Goal: Information Seeking & Learning: Check status

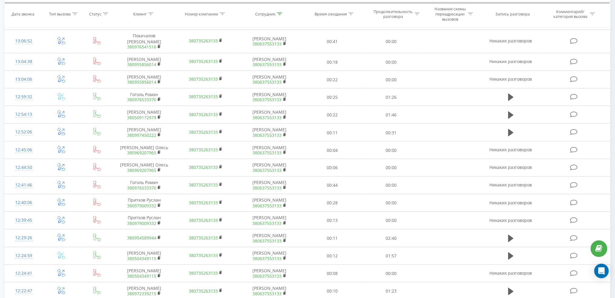
scroll to position [389, 0]
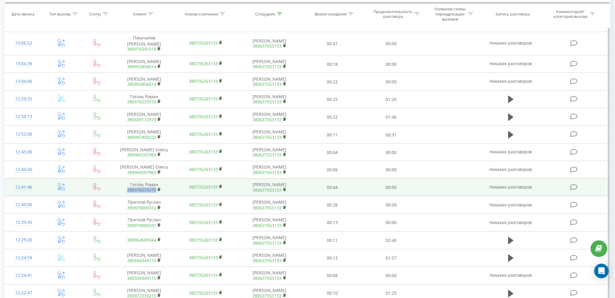
drag, startPoint x: 127, startPoint y: 174, endPoint x: 157, endPoint y: 175, distance: 30.1
click at [157, 188] on span "380976533370" at bounding box center [144, 190] width 49 height 5
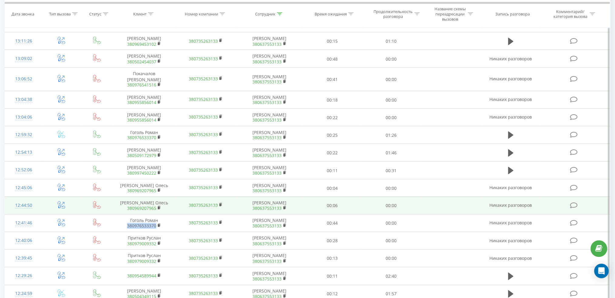
scroll to position [348, 0]
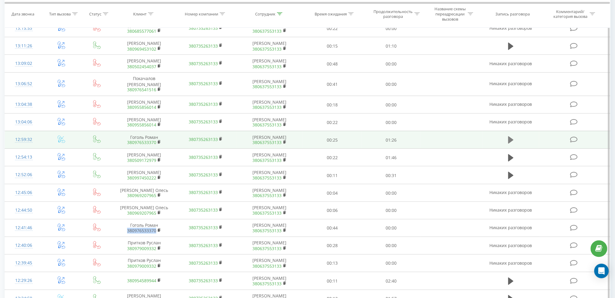
click at [509, 137] on icon at bounding box center [510, 140] width 5 height 7
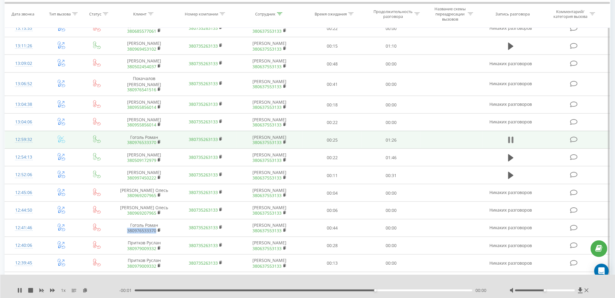
click at [513, 137] on icon at bounding box center [513, 140] width 2 height 7
click at [509, 137] on icon at bounding box center [510, 140] width 5 height 7
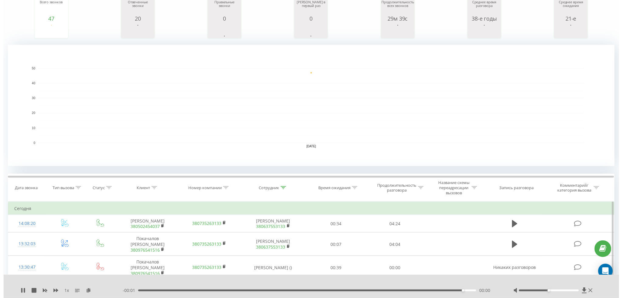
scroll to position [0, 0]
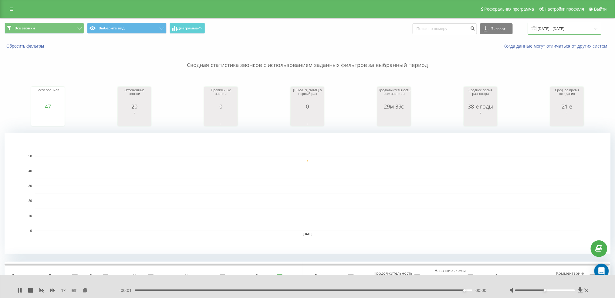
click at [561, 28] on input "[DATE] - [DATE]" at bounding box center [564, 29] width 73 height 12
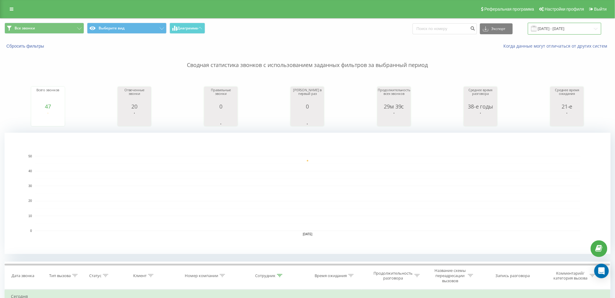
click at [554, 26] on input "[DATE] - [DATE]" at bounding box center [564, 29] width 73 height 12
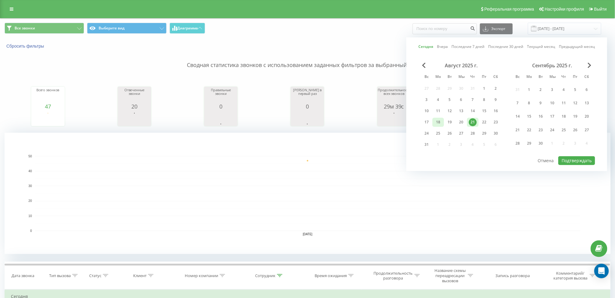
click at [437, 122] on div "18" at bounding box center [438, 122] width 8 height 8
click at [574, 161] on font "Подтверждать" at bounding box center [577, 161] width 30 height 6
type input "18.08.2025 - 18.08.2025"
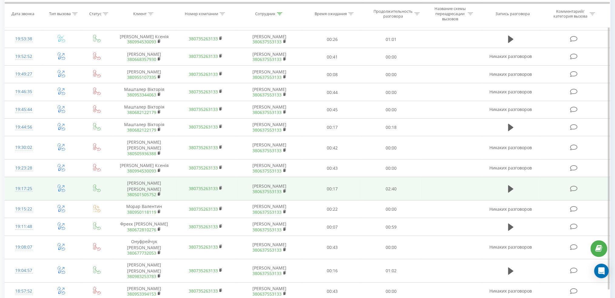
scroll to position [469, 0]
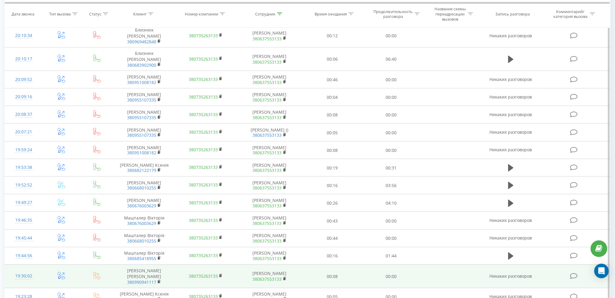
scroll to position [363, 0]
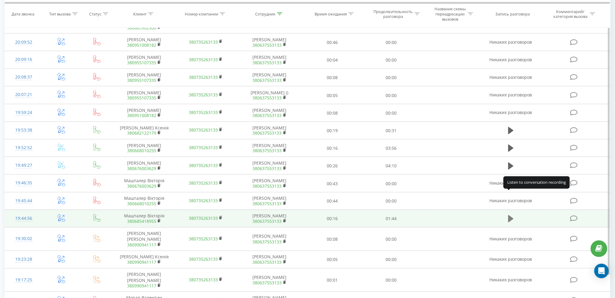
click at [509, 216] on icon at bounding box center [510, 219] width 5 height 7
click at [511, 215] on icon at bounding box center [510, 219] width 5 height 9
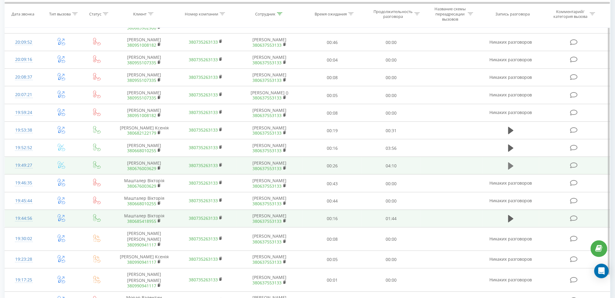
click at [512, 163] on icon at bounding box center [510, 166] width 5 height 7
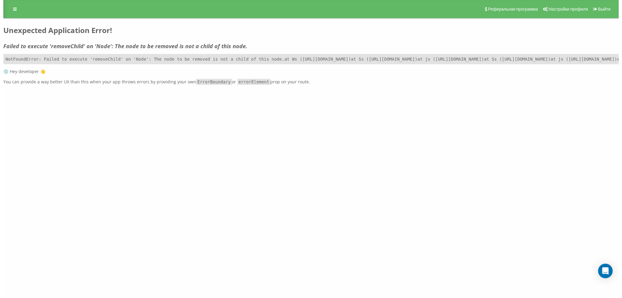
scroll to position [0, 0]
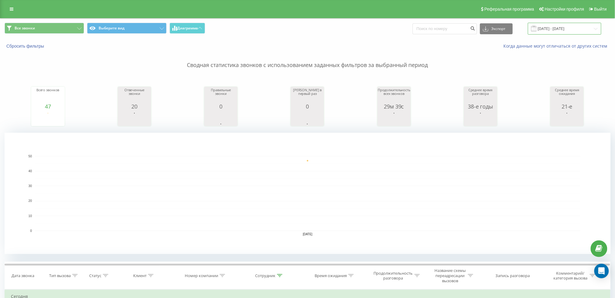
click at [557, 28] on input "[DATE] - [DATE]" at bounding box center [564, 29] width 73 height 12
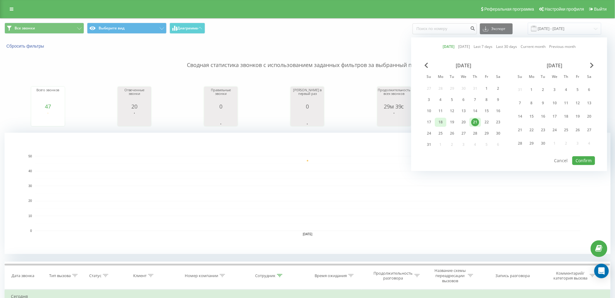
click at [441, 123] on div "18" at bounding box center [441, 122] width 8 height 8
click at [569, 158] on font "Подтверждать" at bounding box center [577, 161] width 30 height 6
type input "18.08.2025 - 18.08.2025"
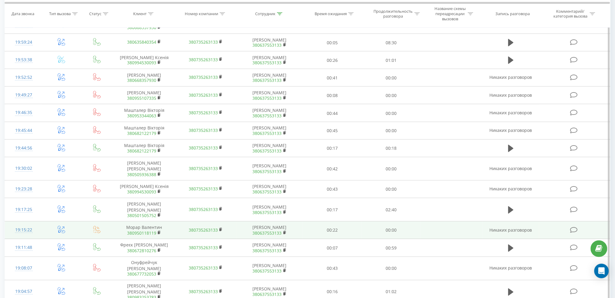
scroll to position [469, 0]
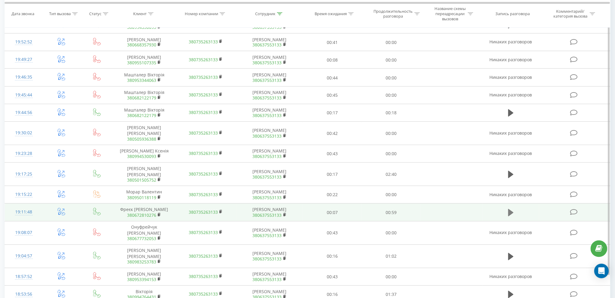
click at [509, 209] on icon at bounding box center [510, 212] width 5 height 7
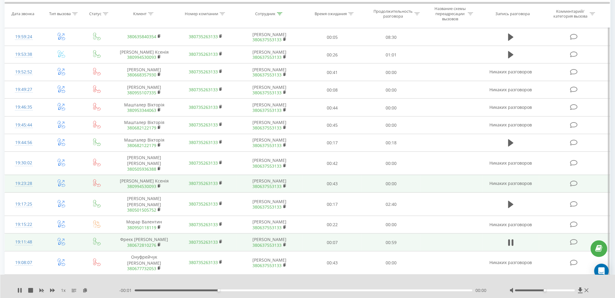
scroll to position [429, 0]
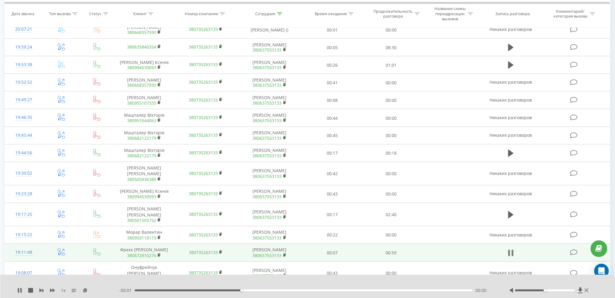
click at [511, 249] on icon at bounding box center [510, 253] width 5 height 9
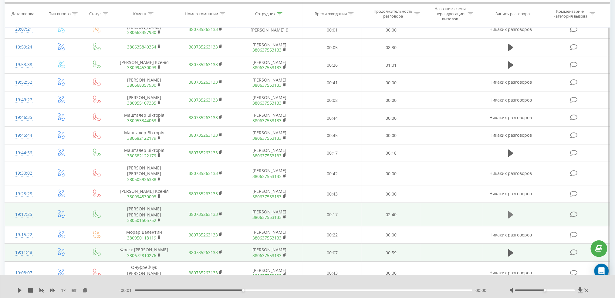
click at [512, 211] on icon at bounding box center [510, 215] width 5 height 9
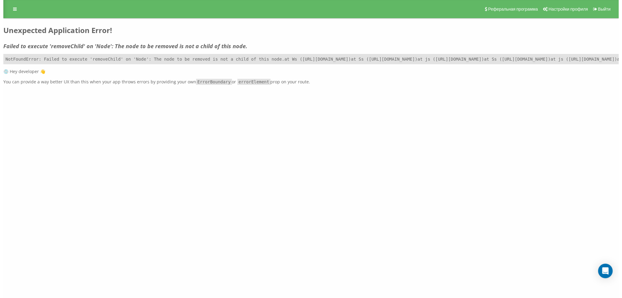
scroll to position [0, 0]
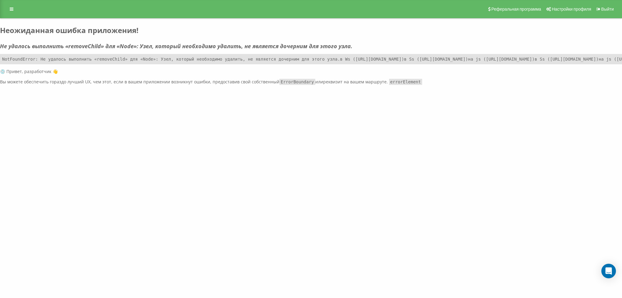
click at [137, 194] on div "Проект Проекты up-and-do.com Панель инструментов Колл-центр Журнал вызовов Журн…" at bounding box center [311, 149] width 622 height 298
